Goal: Task Accomplishment & Management: Complete application form

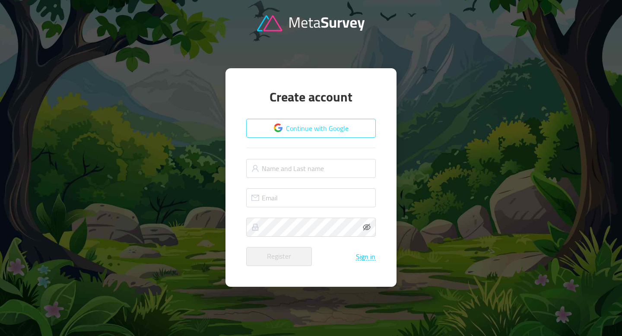
click at [330, 133] on button "Continue with Google" at bounding box center [311, 128] width 130 height 19
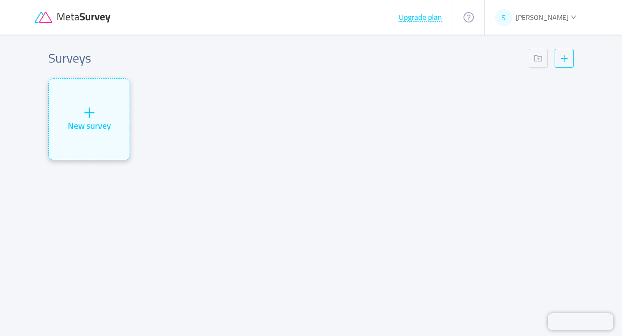
click at [86, 131] on div "New survey" at bounding box center [89, 125] width 43 height 13
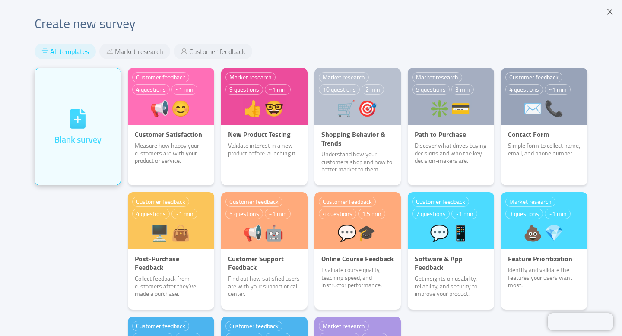
click at [73, 156] on div "Blank survey" at bounding box center [78, 126] width 86 height 117
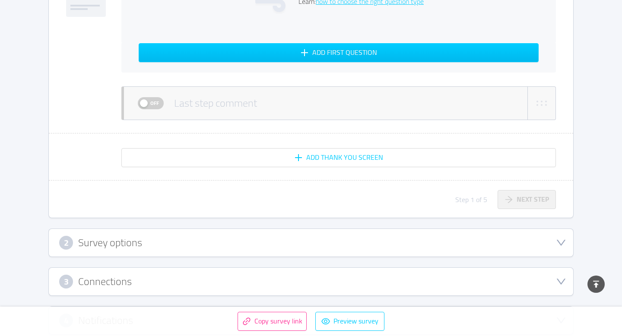
scroll to position [406, 0]
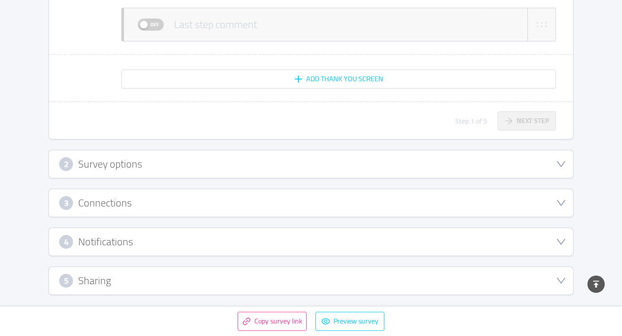
click at [142, 169] on div "2 Survey options" at bounding box center [311, 164] width 504 height 14
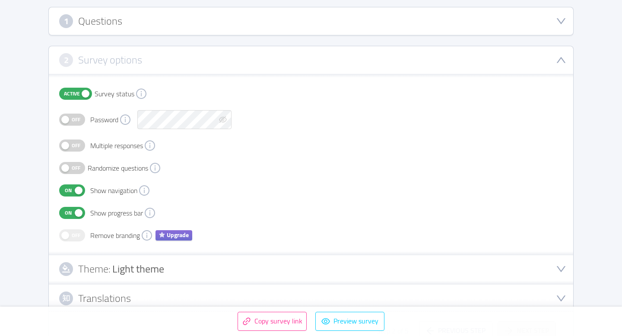
scroll to position [125, 0]
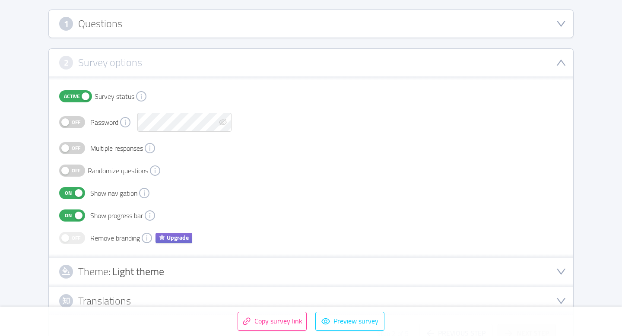
click at [83, 121] on button "Off" at bounding box center [72, 122] width 26 height 12
click at [67, 125] on span "On" at bounding box center [68, 122] width 12 height 11
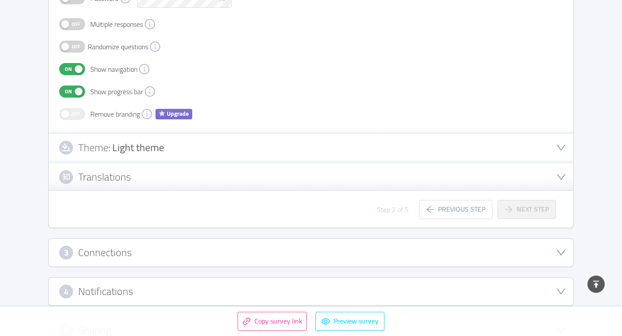
scroll to position [299, 0]
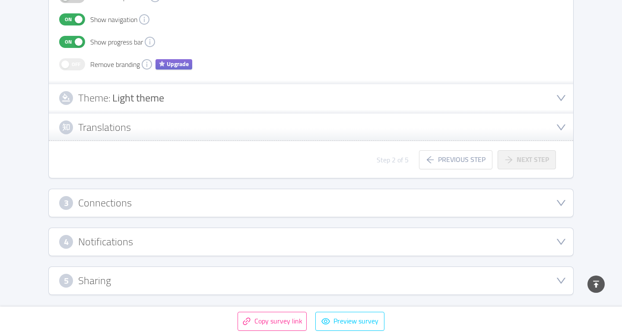
click at [237, 104] on div "Theme: Light theme" at bounding box center [311, 98] width 504 height 14
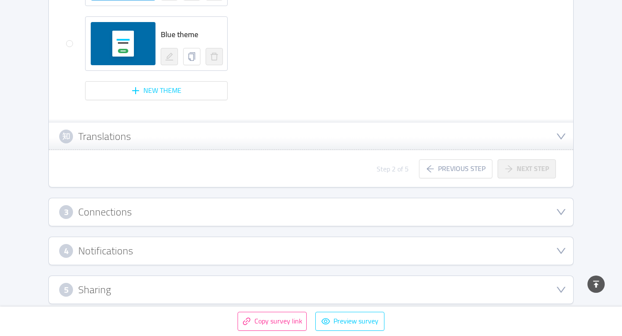
scroll to position [870, 0]
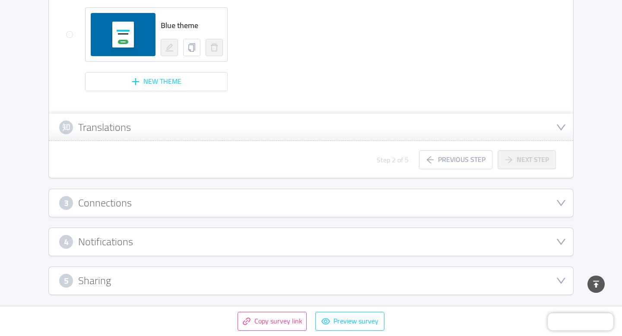
click at [112, 198] on h3 "Connections" at bounding box center [105, 203] width 54 height 10
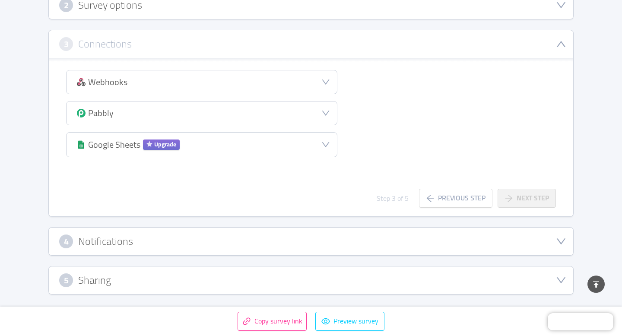
scroll to position [182, 0]
click at [122, 246] on h3 "Notifications" at bounding box center [105, 242] width 55 height 10
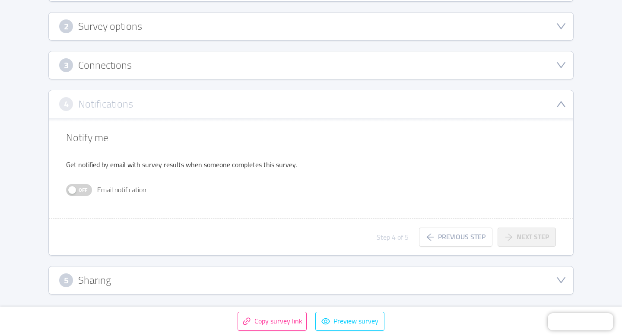
scroll to position [162, 0]
click at [84, 188] on span "Off" at bounding box center [83, 190] width 12 height 11
click at [133, 287] on div "5 Sharing" at bounding box center [311, 281] width 525 height 28
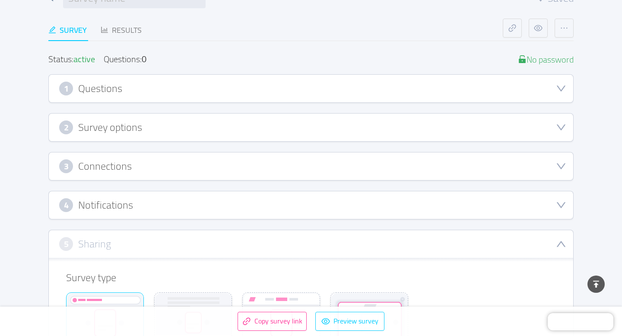
scroll to position [0, 0]
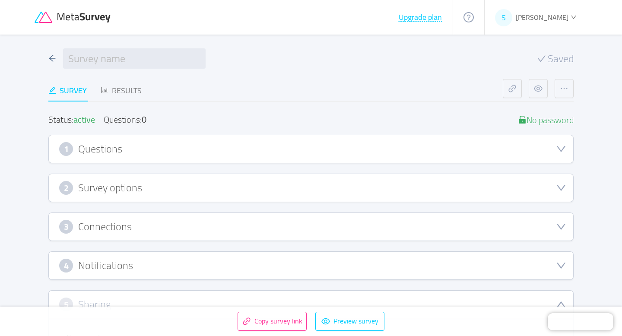
click at [124, 147] on div "1 Questions" at bounding box center [311, 149] width 504 height 14
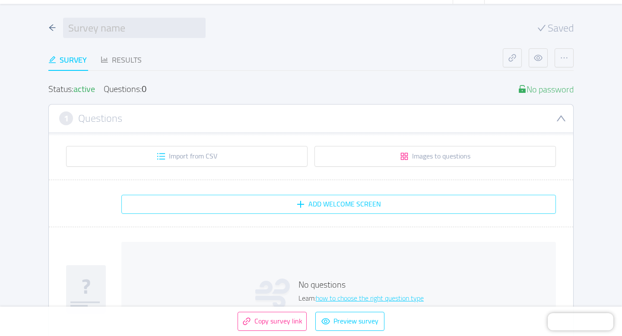
scroll to position [33, 0]
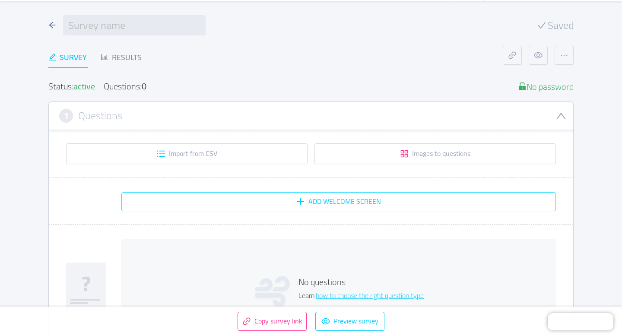
click at [215, 197] on button "Add Welcome screen" at bounding box center [338, 201] width 435 height 19
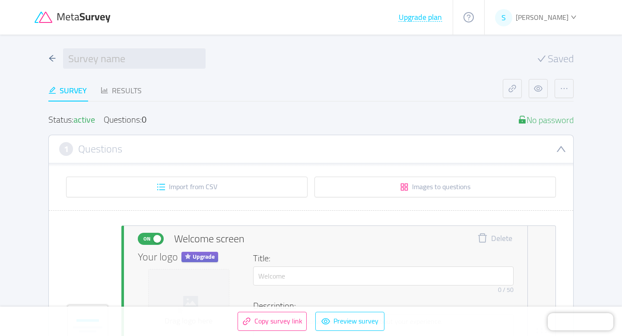
scroll to position [0, 0]
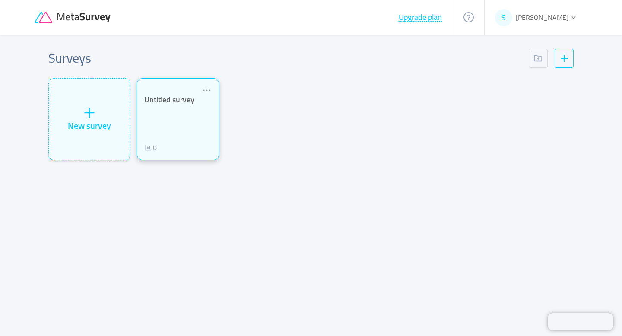
click at [199, 118] on div "Untitled survey 0" at bounding box center [177, 124] width 67 height 58
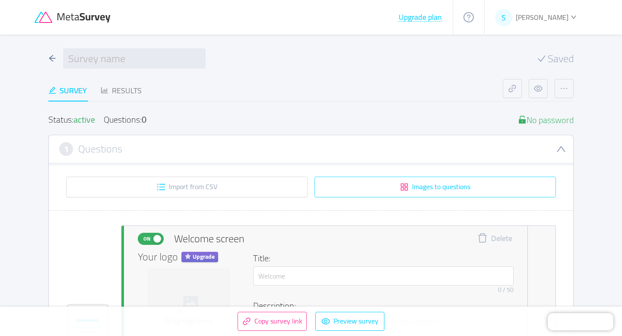
click at [470, 191] on button "Images to questions" at bounding box center [436, 187] width 242 height 21
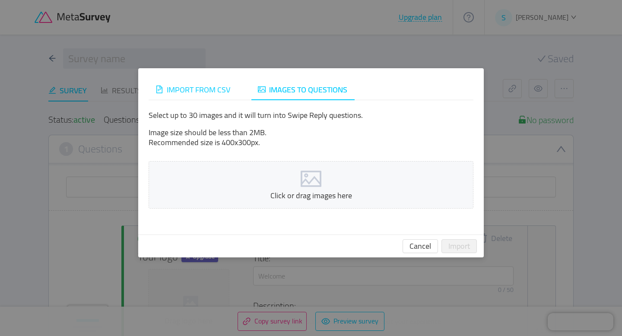
click at [201, 84] on span "Import from CSV" at bounding box center [199, 90] width 64 height 14
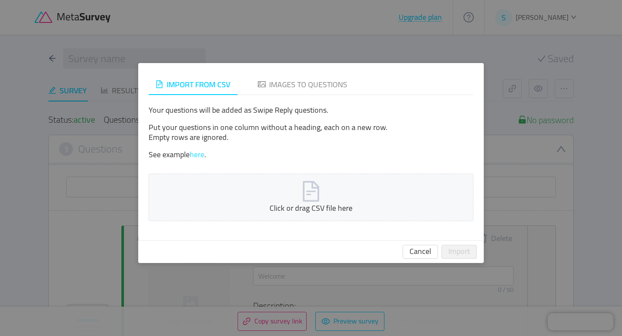
click at [200, 157] on link "here" at bounding box center [197, 154] width 15 height 14
click at [312, 193] on icon "icon: file-text" at bounding box center [311, 191] width 21 height 21
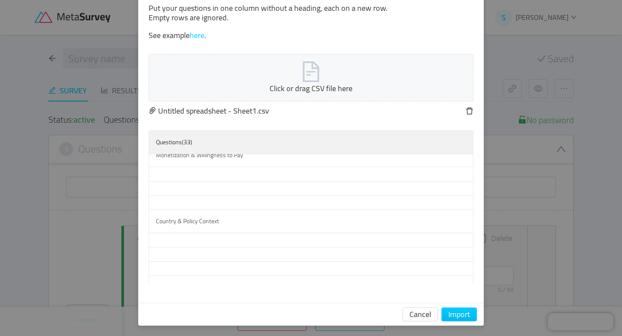
scroll to position [414, 0]
click at [458, 315] on button "Import" at bounding box center [459, 315] width 35 height 14
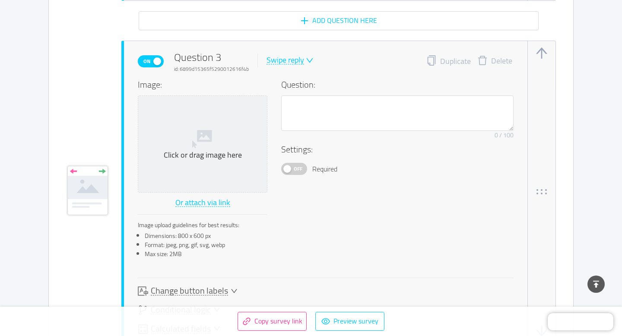
scroll to position [1113, 0]
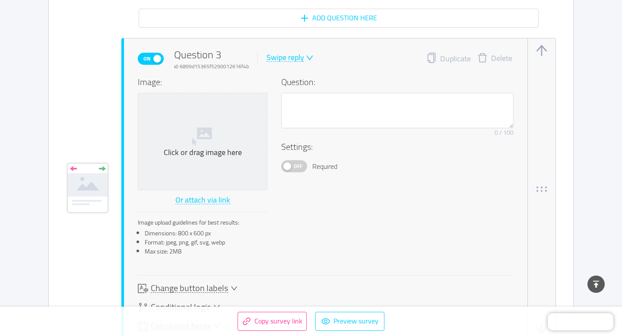
click at [292, 57] on div "Swipe reply" at bounding box center [286, 58] width 38 height 8
click at [305, 99] on li "Multiple answer" at bounding box center [296, 100] width 63 height 14
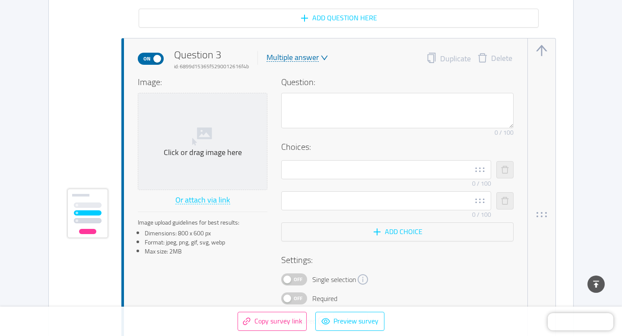
click at [294, 60] on div "Multiple answer" at bounding box center [293, 58] width 52 height 8
click at [290, 71] on li "Swipe reply" at bounding box center [296, 72] width 63 height 14
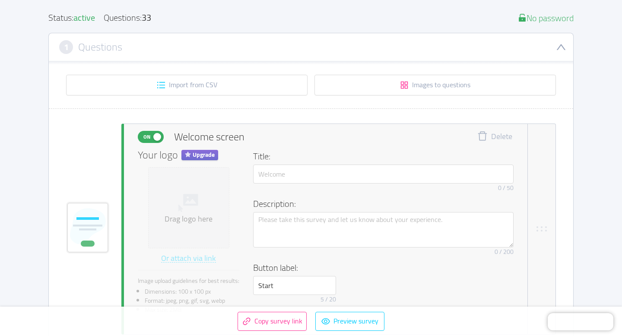
scroll to position [111, 0]
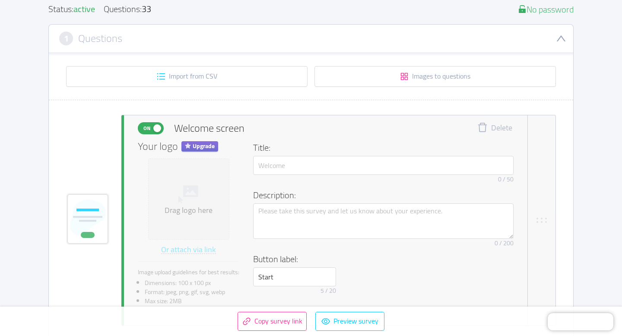
click at [128, 8] on div "Questions: 33" at bounding box center [128, 9] width 48 height 9
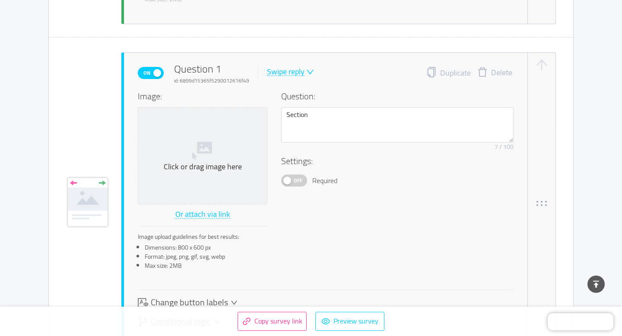
scroll to position [420, 0]
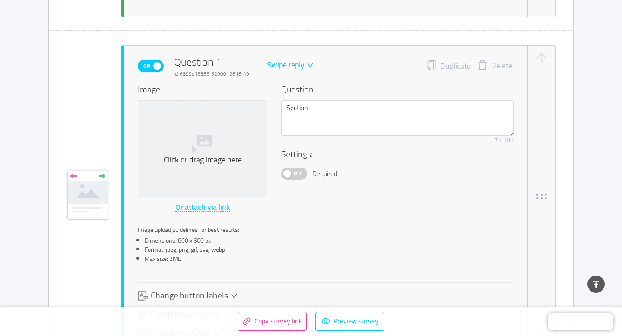
click at [145, 70] on span "On" at bounding box center [147, 66] width 12 height 11
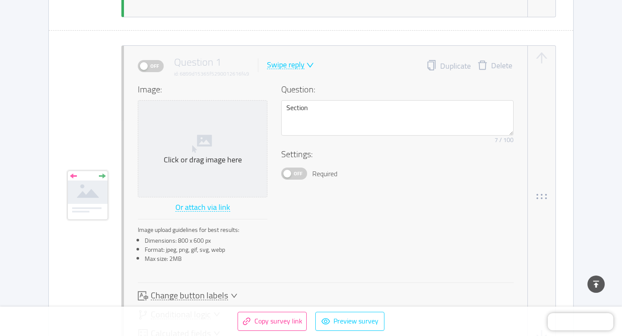
click at [158, 67] on span "Off" at bounding box center [155, 66] width 12 height 11
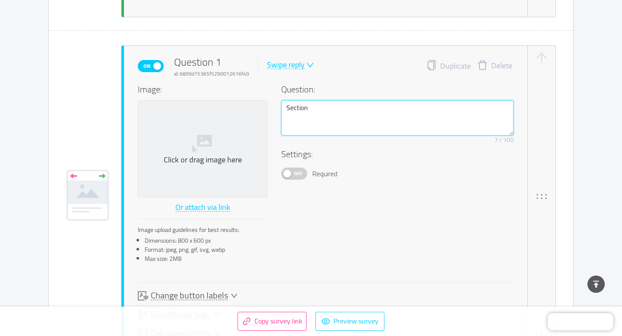
click at [325, 116] on textarea "Section" at bounding box center [397, 117] width 233 height 35
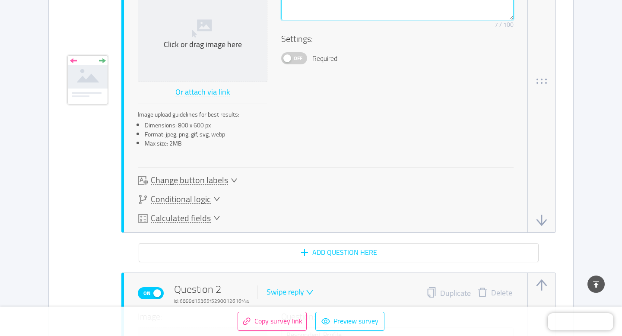
scroll to position [478, 0]
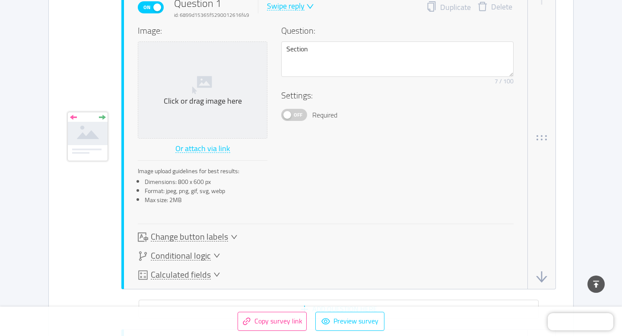
click at [298, 117] on span "Off" at bounding box center [298, 114] width 12 height 11
click at [287, 114] on span "On" at bounding box center [290, 114] width 12 height 11
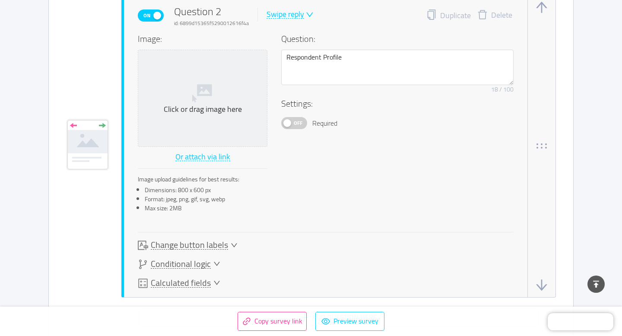
scroll to position [813, 0]
click at [297, 119] on span "Off" at bounding box center [298, 122] width 12 height 11
click at [291, 125] on span "On" at bounding box center [290, 122] width 12 height 11
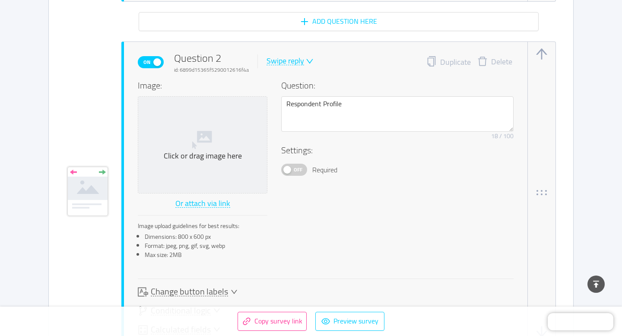
scroll to position [755, 0]
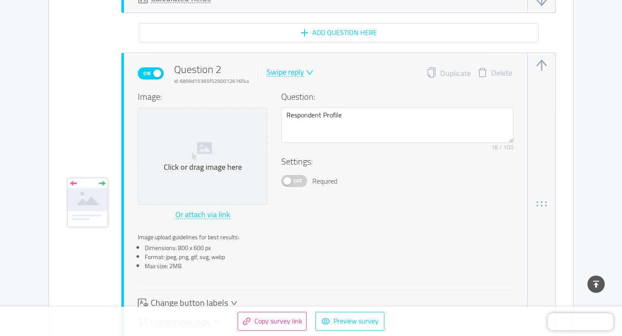
click at [304, 70] on span at bounding box center [309, 73] width 10 height 8
click at [290, 113] on li "Multiple answer" at bounding box center [296, 115] width 63 height 14
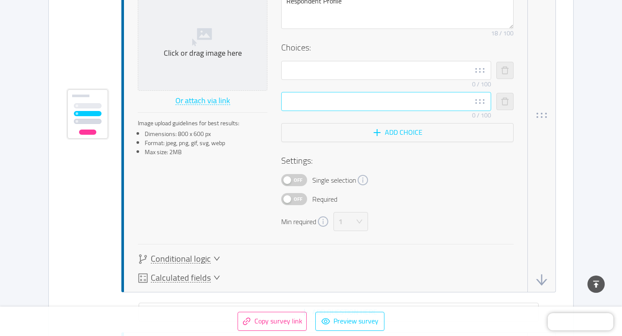
scroll to position [880, 0]
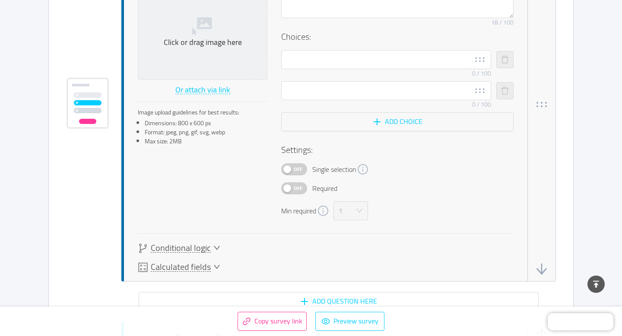
click at [300, 189] on span "Off" at bounding box center [298, 188] width 12 height 11
click at [292, 189] on span "On" at bounding box center [290, 188] width 12 height 11
click at [303, 190] on span "Off" at bounding box center [298, 188] width 12 height 11
click at [354, 210] on div "1" at bounding box center [348, 211] width 19 height 18
click at [348, 242] on li "2" at bounding box center [352, 245] width 35 height 14
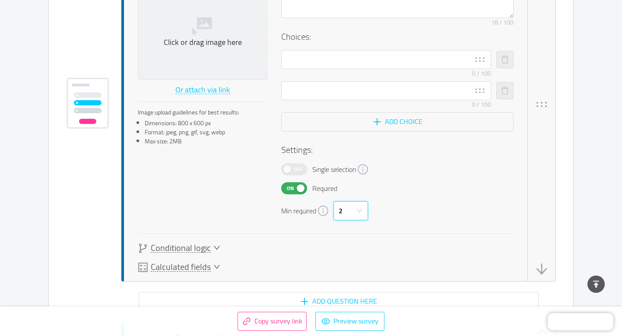
click at [353, 216] on div "2" at bounding box center [348, 211] width 19 height 18
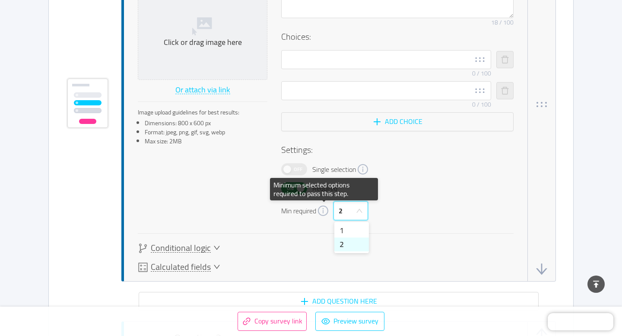
click at [325, 213] on icon "icon: info-circle" at bounding box center [323, 211] width 10 height 10
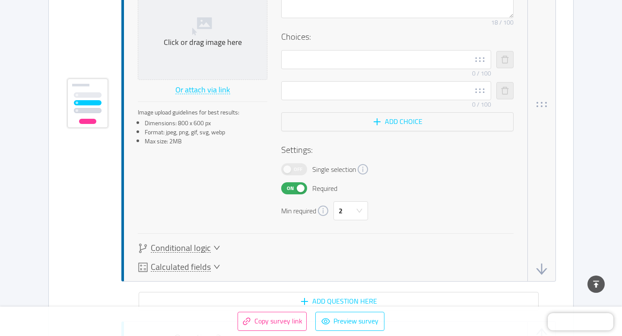
click at [240, 215] on div "Image: Click or drag image here Or attach via link Image upload guidelines for …" at bounding box center [326, 92] width 376 height 255
click at [299, 184] on button "On" at bounding box center [294, 188] width 26 height 12
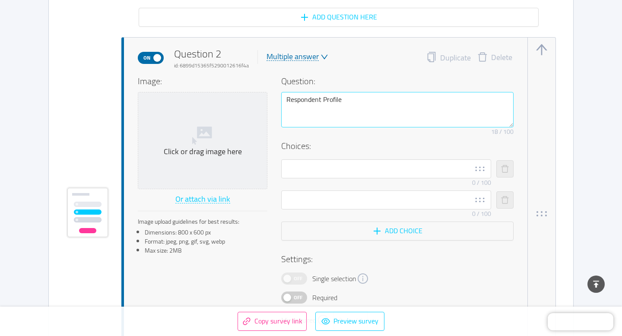
scroll to position [768, 0]
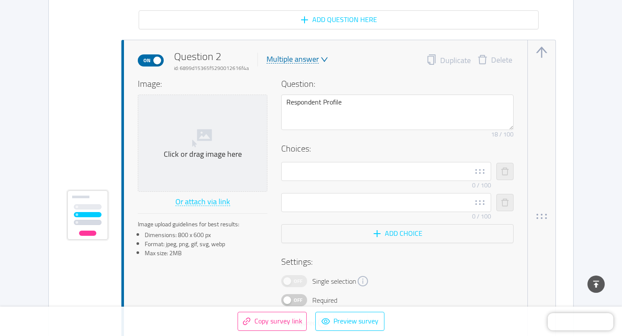
click at [308, 56] on div "Multiple answer" at bounding box center [293, 59] width 52 height 8
click at [287, 84] on li "NPS" at bounding box center [296, 88] width 63 height 14
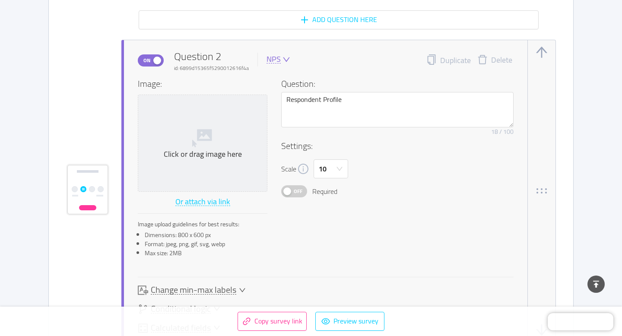
click at [283, 57] on icon "icon: down" at bounding box center [287, 60] width 8 height 8
click at [292, 116] on li "Likert scale" at bounding box center [296, 115] width 63 height 14
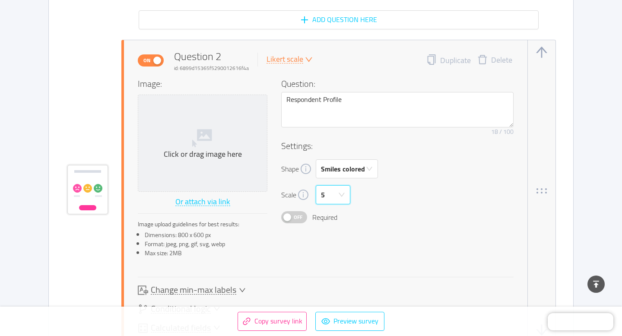
click at [341, 198] on icon "icon: down" at bounding box center [341, 194] width 7 height 7
click at [298, 241] on div "Image: Click or drag image here Or attach via link Image upload guidelines for …" at bounding box center [326, 170] width 376 height 187
click at [305, 57] on icon "icon: down" at bounding box center [309, 60] width 8 height 8
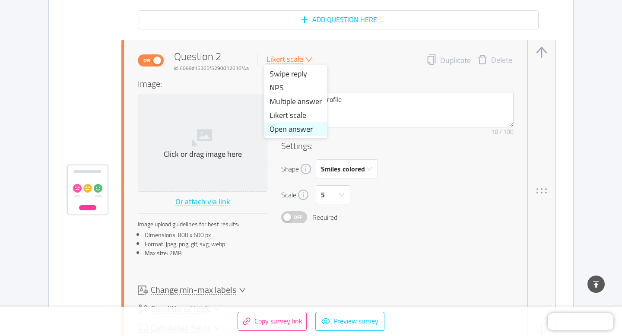
click at [283, 135] on li "Open answer" at bounding box center [296, 129] width 63 height 14
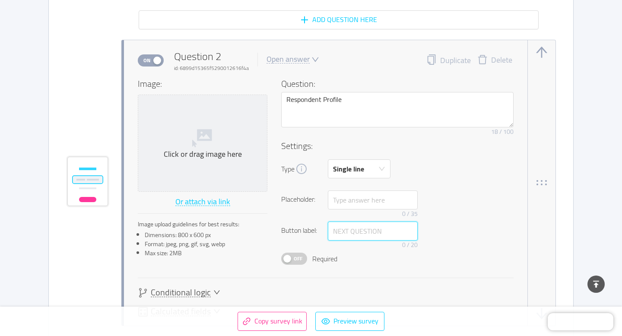
click at [364, 232] on input "text" at bounding box center [373, 231] width 90 height 19
click at [301, 62] on div "Open answer" at bounding box center [288, 59] width 43 height 8
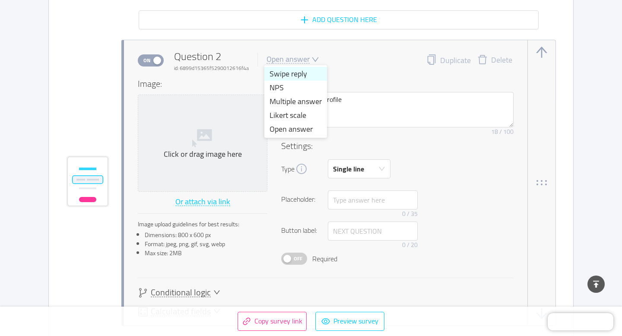
click at [290, 73] on li "Swipe reply" at bounding box center [296, 74] width 63 height 14
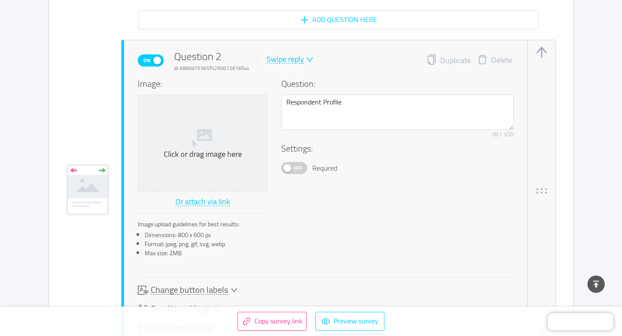
click at [298, 62] on div "Swipe reply" at bounding box center [286, 59] width 38 height 8
click at [357, 52] on div "On Question 2 id: 6899d15365f5290012616f4a Swipe reply Duplicate Delete" at bounding box center [326, 60] width 376 height 23
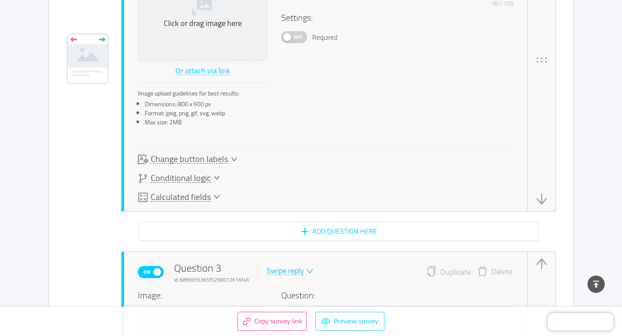
click at [215, 161] on span "Change button labels" at bounding box center [189, 159] width 77 height 9
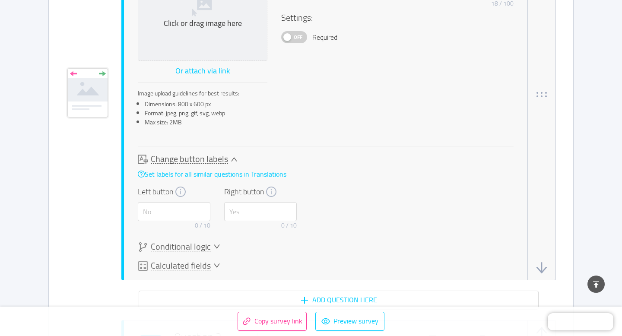
scroll to position [933, 0]
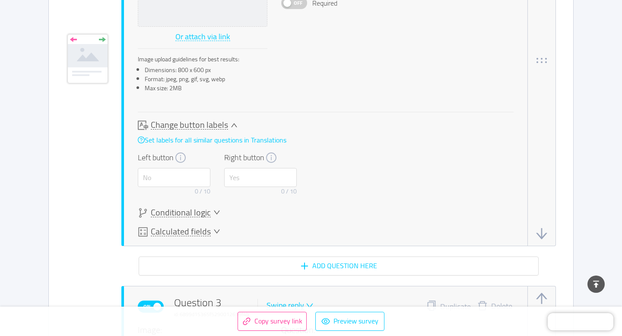
click at [199, 128] on span "Change button labels" at bounding box center [189, 125] width 77 height 9
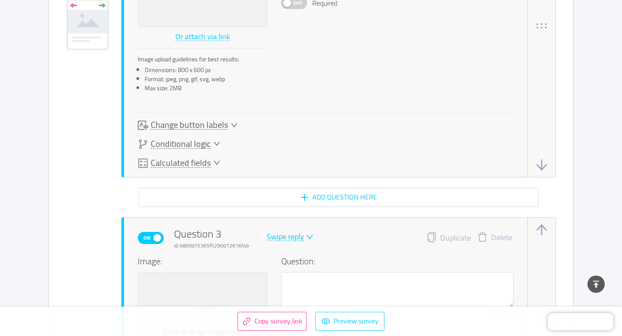
scroll to position [899, 0]
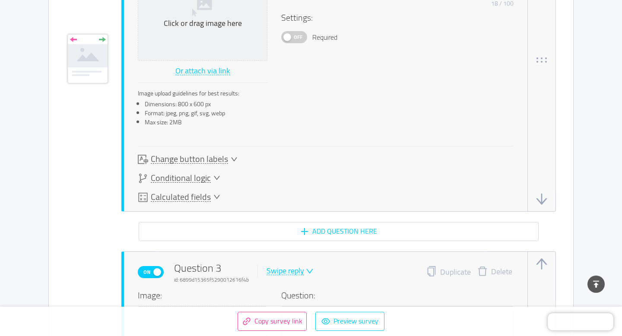
click at [191, 176] on span "Conditional logic" at bounding box center [181, 178] width 60 height 9
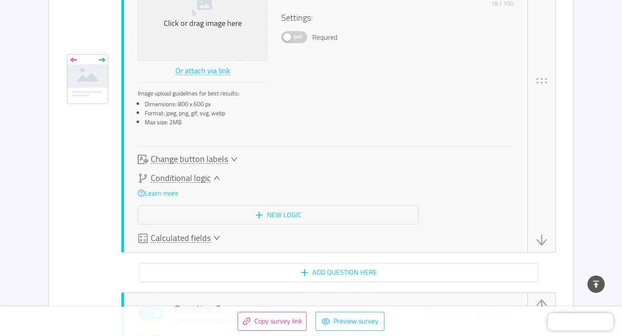
scroll to position [919, 0]
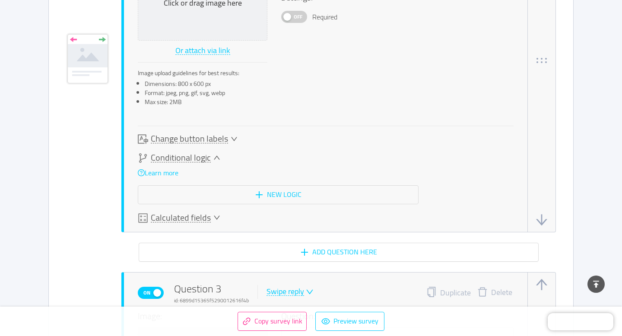
click at [194, 162] on span "Conditional logic" at bounding box center [181, 157] width 60 height 9
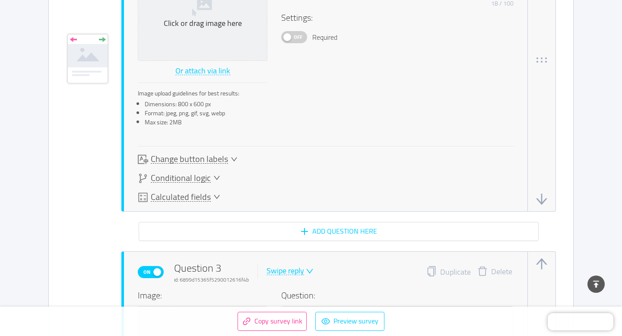
click at [199, 198] on span "Calculated fields" at bounding box center [181, 197] width 60 height 9
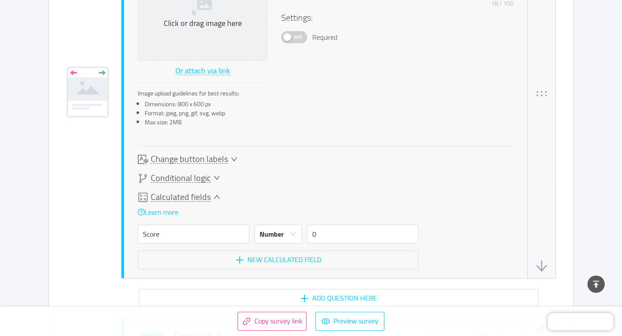
scroll to position [932, 0]
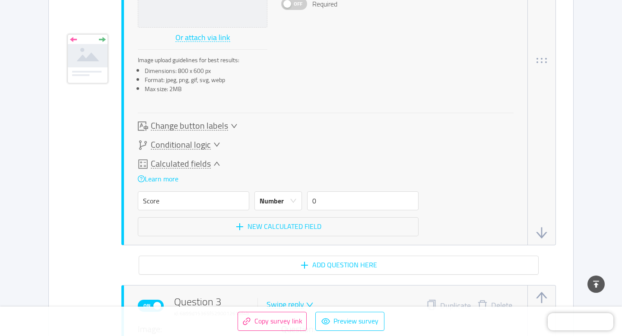
click at [193, 166] on span "Calculated fields" at bounding box center [181, 163] width 60 height 9
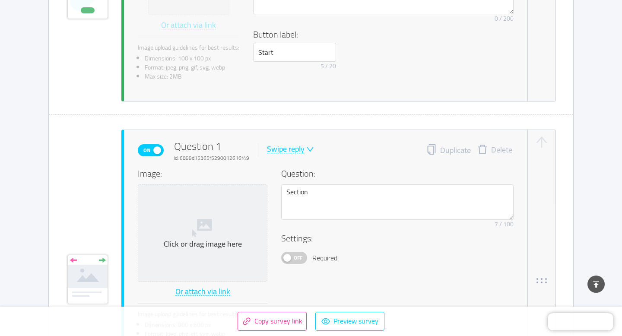
scroll to position [0, 0]
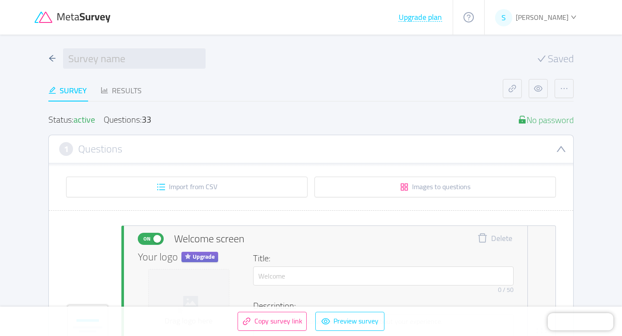
click at [59, 20] on icon at bounding box center [85, 18] width 54 height 10
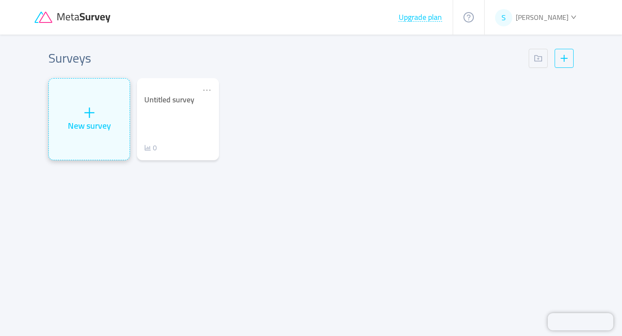
click at [88, 107] on icon "icon: plus" at bounding box center [89, 112] width 13 height 13
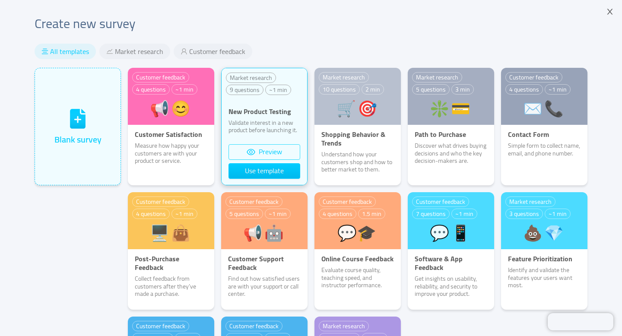
click at [270, 156] on button "Preview" at bounding box center [265, 152] width 72 height 16
click at [274, 172] on button "Use template" at bounding box center [265, 171] width 72 height 16
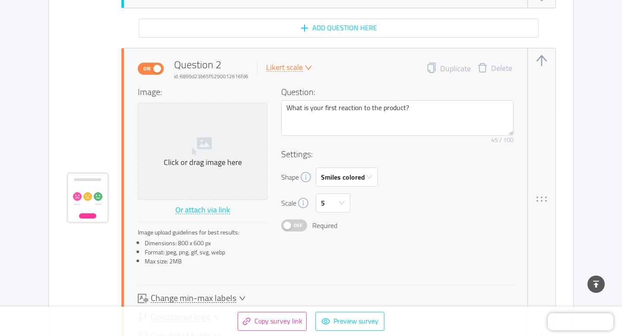
scroll to position [760, 0]
click at [366, 173] on div "Smiles colored" at bounding box center [344, 177] width 46 height 18
click at [427, 156] on h4 "Settings:" at bounding box center [397, 153] width 233 height 13
click at [342, 201] on icon "icon: down" at bounding box center [341, 202] width 7 height 7
click at [424, 166] on div "Settings: Shape Smiles colored Scale 5 Off Required" at bounding box center [397, 189] width 233 height 84
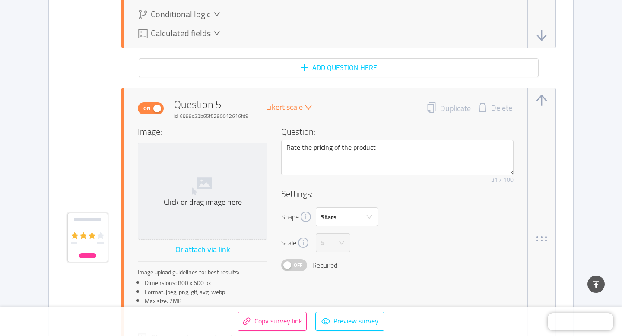
scroll to position [1749, 0]
